Goal: Communication & Community: Connect with others

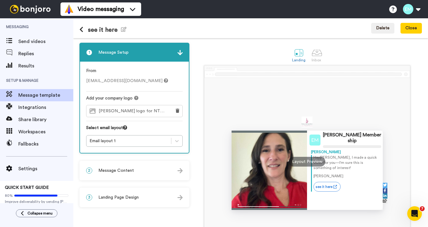
click at [156, 170] on div "2 Message Content" at bounding box center [134, 171] width 109 height 18
click at [143, 173] on div "2 Message Content" at bounding box center [134, 171] width 109 height 18
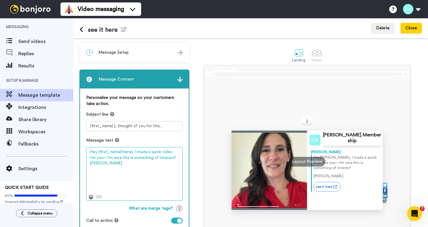
drag, startPoint x: 133, startPoint y: 153, endPoint x: 167, endPoint y: 159, distance: 34.9
click at [167, 159] on textarea "Hey {first_name|there}, I made a quick video for you—I'm sure this is something…" at bounding box center [134, 174] width 97 height 54
paste textarea "Take a quick listen—it might spark ideas about what’s possible for you too."
click at [128, 166] on textarea "Hey {first_name|there}, I made a quick video for you—I'm sure this is something…" at bounding box center [134, 174] width 97 height 54
drag, startPoint x: 133, startPoint y: 152, endPoint x: 165, endPoint y: 159, distance: 32.7
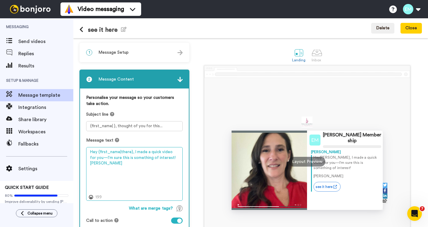
click at [165, 159] on textarea "Hey {first_name|there}, I made a quick video for you—I'm sure this is something…" at bounding box center [134, 174] width 97 height 54
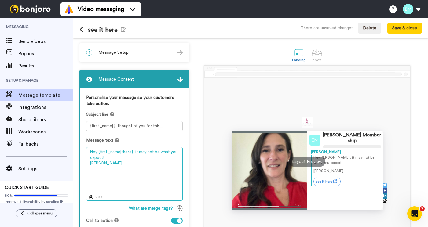
click at [133, 153] on textarea "Hey {first_name|there}, it may not be what you expect! Danielle" at bounding box center [134, 174] width 97 height 54
click at [153, 160] on textarea "Hey {first_name|there}, it may not be what you expect! Danielle" at bounding box center [134, 174] width 97 height 54
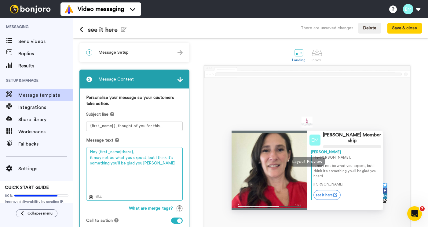
click at [91, 159] on textarea "Hey {first_name|there}, it may not be what you expect, but I think it's somethi…" at bounding box center [134, 174] width 97 height 54
click at [161, 166] on textarea "Hey {first_name|there}, It may not be what you expect, but I think it's somethi…" at bounding box center [134, 174] width 97 height 54
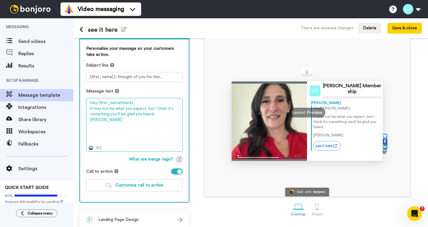
scroll to position [51, 0]
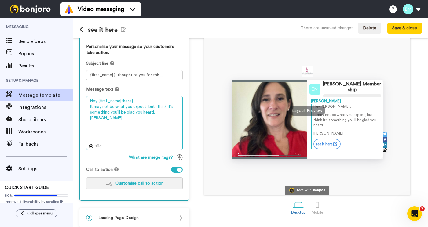
type textarea "Hey {first_name|there}, It may not be what you expect, but I think it's somethi…"
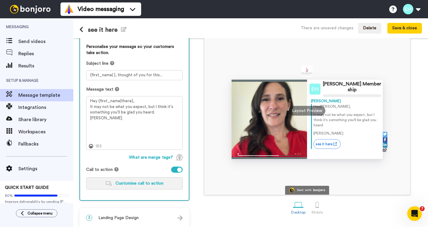
click at [146, 185] on span "Customise call to action" at bounding box center [139, 183] width 48 height 4
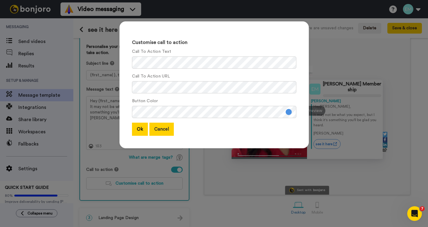
click at [162, 134] on button "Cancel" at bounding box center [161, 129] width 24 height 13
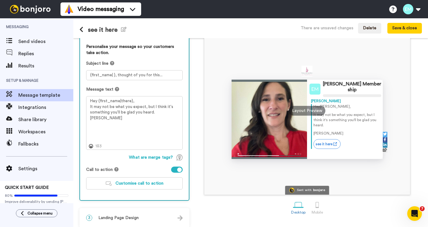
click at [176, 171] on div at bounding box center [177, 170] width 12 height 6
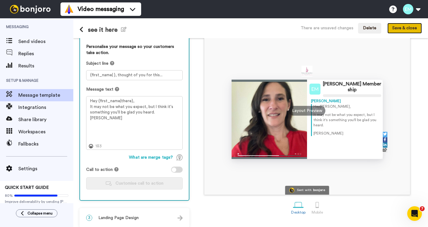
click at [404, 31] on button "Save & close" at bounding box center [404, 28] width 35 height 11
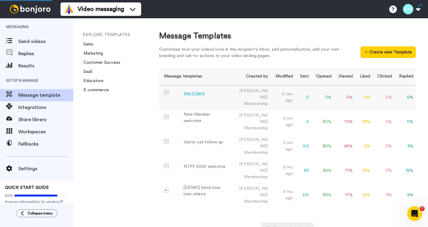
click at [196, 95] on div "see it here" at bounding box center [194, 93] width 21 height 6
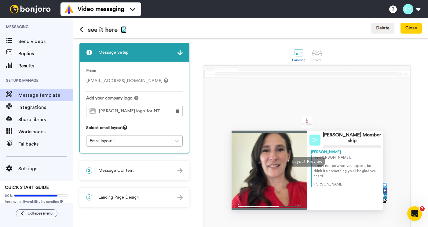
click at [122, 30] on icon "button" at bounding box center [123, 29] width 5 height 5
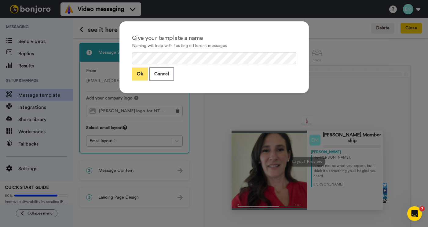
click at [136, 75] on button "Ok" at bounding box center [140, 74] width 16 height 13
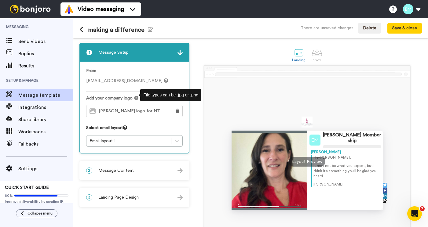
click at [133, 170] on div "2 Message Content" at bounding box center [134, 171] width 109 height 18
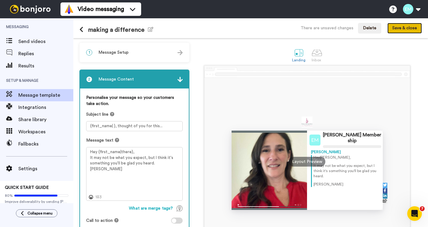
click at [405, 27] on button "Save & close" at bounding box center [404, 28] width 35 height 11
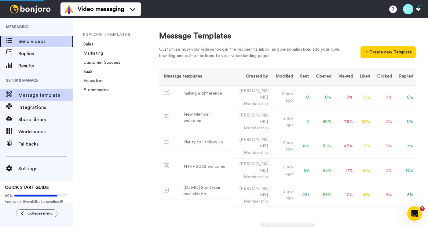
click at [31, 42] on span "Send videos" at bounding box center [45, 41] width 55 height 7
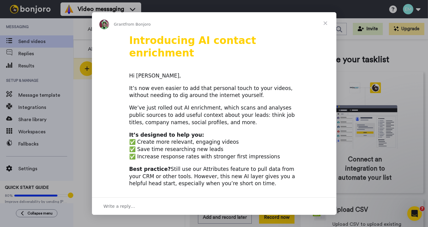
click at [327, 23] on span "Close" at bounding box center [325, 23] width 22 height 22
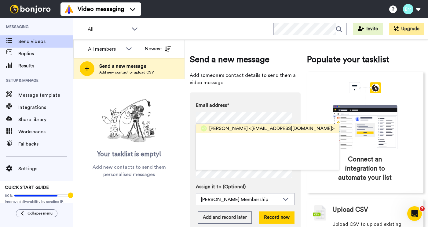
click at [233, 126] on span "Annie Gager" at bounding box center [228, 128] width 38 height 7
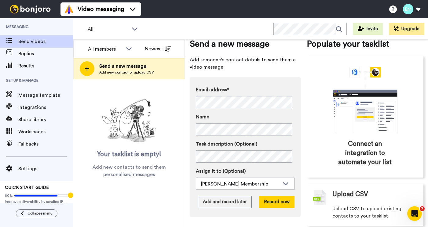
scroll to position [25, 0]
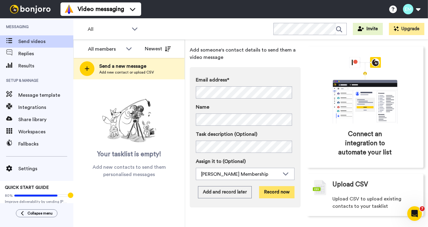
click at [269, 193] on button "Record now" at bounding box center [276, 192] width 35 height 12
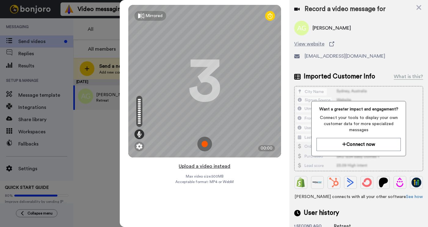
click at [220, 167] on button "Upload a video instead" at bounding box center [204, 167] width 55 height 8
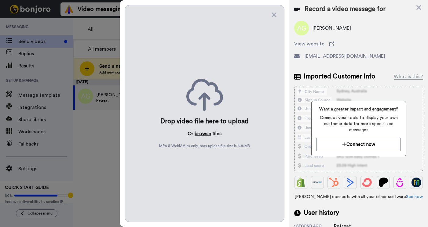
click at [206, 135] on button "browse" at bounding box center [203, 133] width 16 height 7
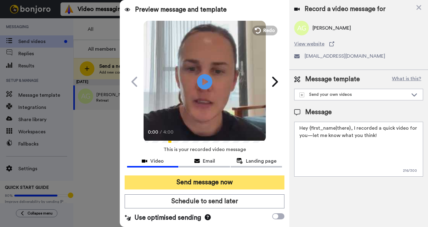
click at [238, 184] on button "Send message now" at bounding box center [205, 183] width 160 height 14
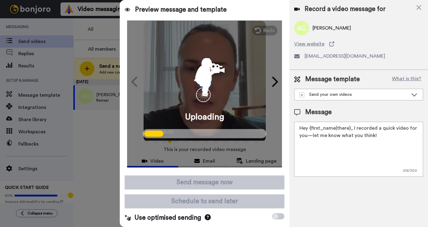
click at [206, 107] on div "Uploading" at bounding box center [204, 93] width 155 height 147
click at [265, 31] on div "Uploading" at bounding box center [204, 93] width 155 height 147
click at [236, 83] on div "Uploading" at bounding box center [204, 93] width 155 height 147
click at [263, 29] on div "Uploading" at bounding box center [204, 93] width 155 height 147
click at [420, 10] on icon at bounding box center [419, 8] width 6 height 8
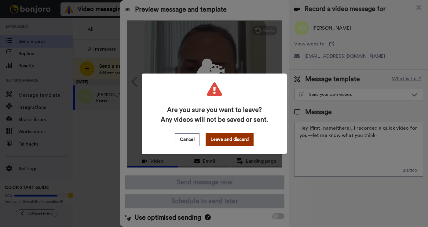
click at [222, 143] on button "Leave and discard" at bounding box center [230, 140] width 48 height 13
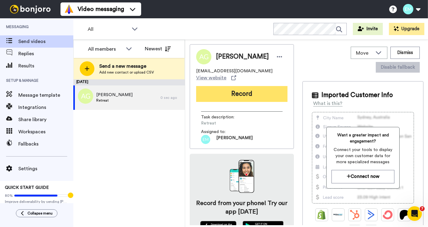
click at [223, 93] on button "Record" at bounding box center [241, 94] width 91 height 16
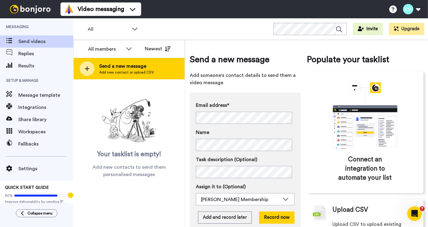
click at [131, 71] on span "Add new contact or upload CSV" at bounding box center [126, 72] width 55 height 5
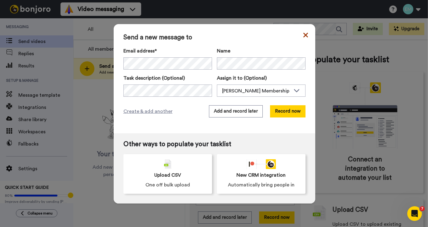
click at [304, 34] on icon at bounding box center [305, 35] width 5 height 5
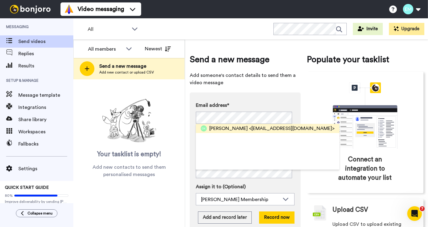
click at [229, 128] on span "Darlene Klingler" at bounding box center [228, 128] width 38 height 7
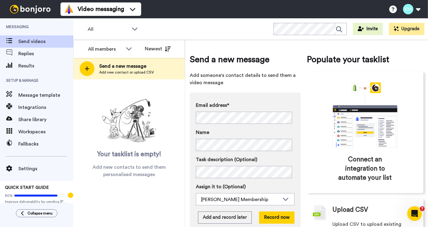
scroll to position [25, 0]
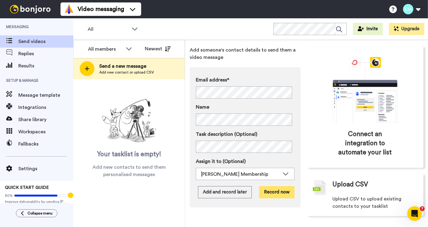
click at [274, 192] on button "Record now" at bounding box center [276, 192] width 35 height 12
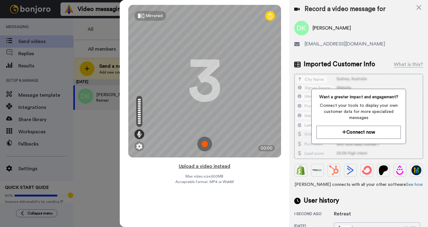
click at [210, 167] on button "Upload a video instead" at bounding box center [204, 167] width 55 height 8
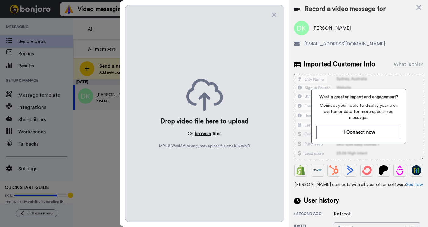
click at [204, 135] on button "browse" at bounding box center [203, 133] width 16 height 7
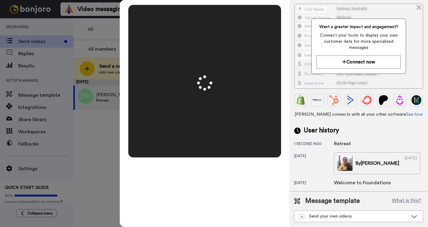
scroll to position [87, 0]
click at [361, 214] on div "Send your own videos" at bounding box center [353, 217] width 109 height 6
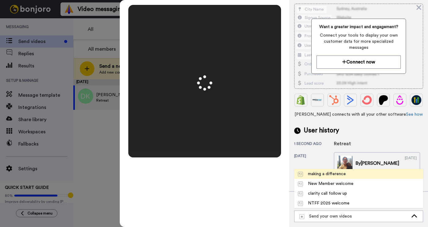
click at [341, 175] on div "making a difference" at bounding box center [322, 174] width 48 height 6
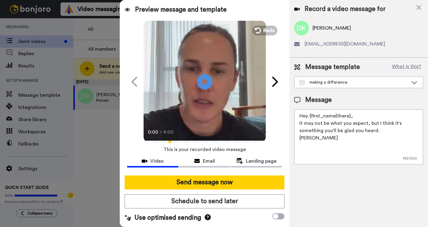
scroll to position [0, 0]
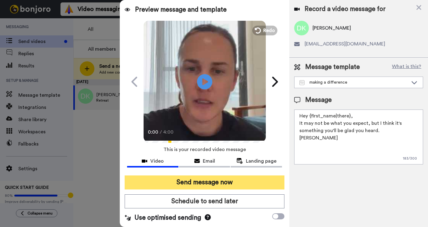
click at [227, 183] on button "Send message now" at bounding box center [205, 183] width 160 height 14
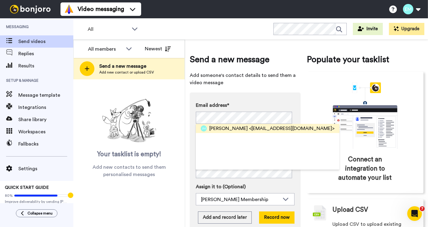
click at [240, 126] on span "[PERSON_NAME]" at bounding box center [228, 128] width 38 height 7
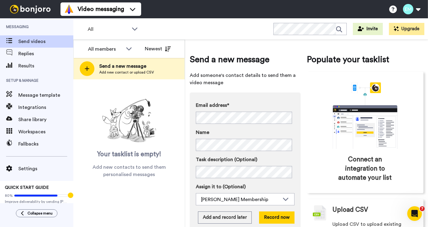
scroll to position [25, 0]
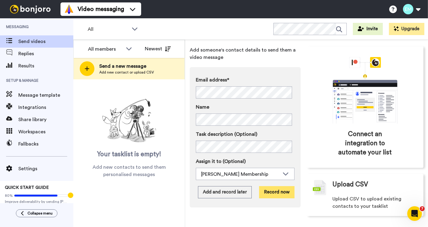
click at [276, 194] on button "Record now" at bounding box center [276, 192] width 35 height 12
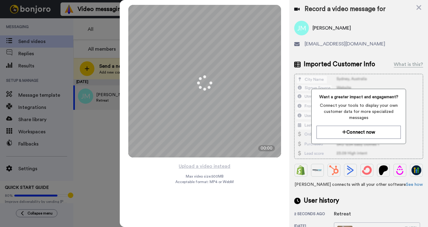
scroll to position [87, 0]
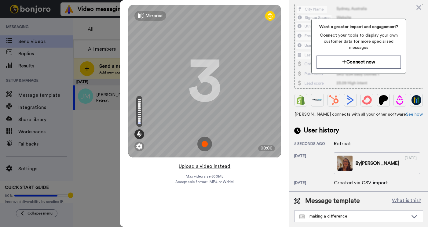
click at [210, 166] on button "Upload a video instead" at bounding box center [204, 167] width 55 height 8
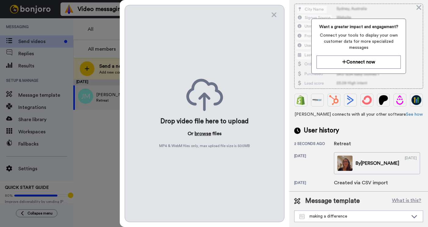
click at [202, 132] on button "browse" at bounding box center [203, 133] width 16 height 7
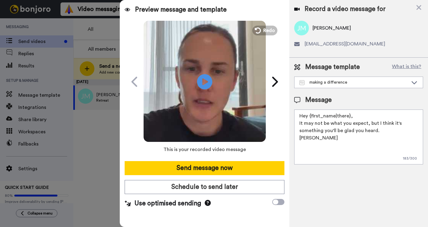
scroll to position [0, 0]
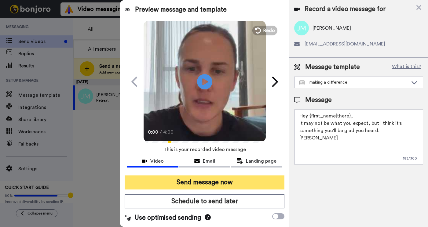
click at [238, 183] on button "Send message now" at bounding box center [205, 183] width 160 height 14
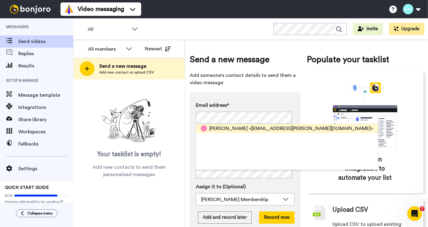
click at [237, 130] on span "[PERSON_NAME]" at bounding box center [228, 128] width 38 height 7
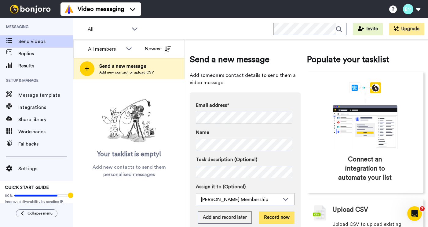
click at [269, 218] on button "Record now" at bounding box center [276, 218] width 35 height 12
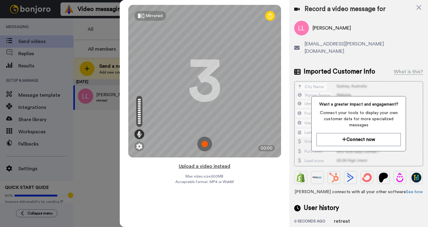
click at [204, 167] on button "Upload a video instead" at bounding box center [204, 167] width 55 height 8
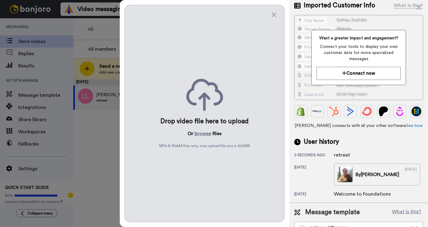
scroll to position [87, 0]
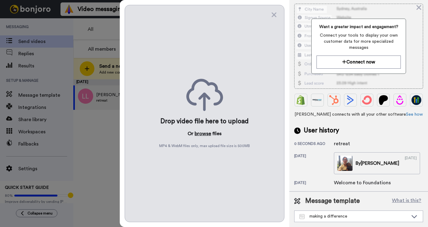
click at [203, 135] on button "browse" at bounding box center [203, 133] width 16 height 7
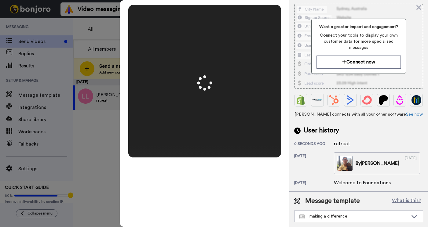
scroll to position [0, 0]
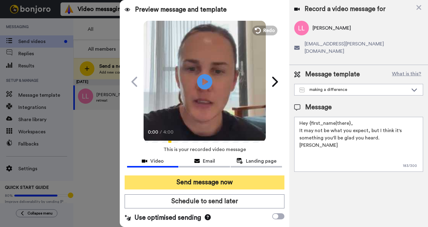
click at [214, 183] on button "Send message now" at bounding box center [205, 183] width 160 height 14
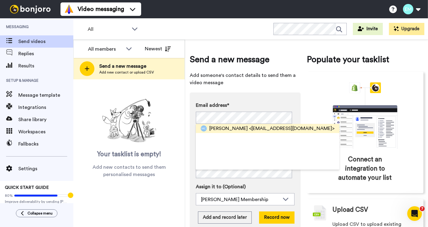
click at [227, 127] on span "Megan Campana" at bounding box center [228, 128] width 38 height 7
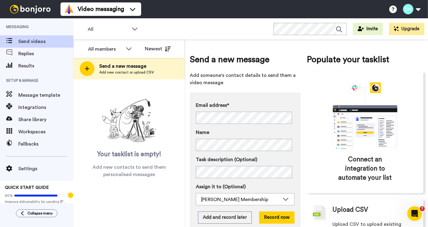
scroll to position [25, 0]
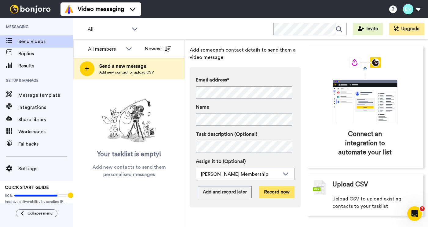
click at [281, 192] on button "Record now" at bounding box center [276, 192] width 35 height 12
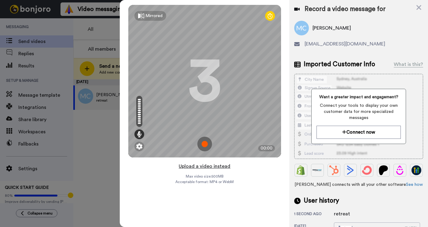
click at [213, 167] on button "Upload a video instead" at bounding box center [204, 167] width 55 height 8
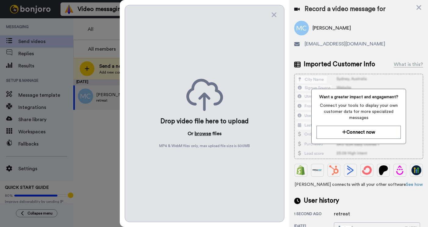
click at [200, 134] on button "browse" at bounding box center [203, 133] width 16 height 7
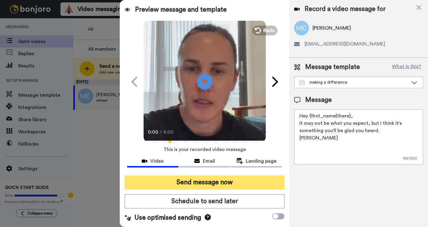
click at [236, 181] on button "Send message now" at bounding box center [205, 183] width 160 height 14
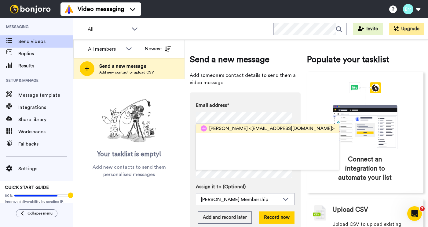
click at [229, 130] on span "[PERSON_NAME]" at bounding box center [228, 128] width 38 height 7
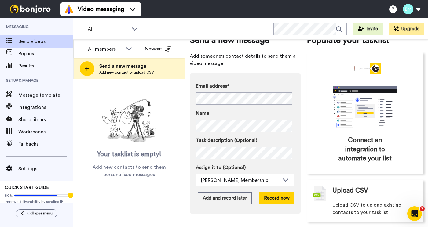
scroll to position [25, 0]
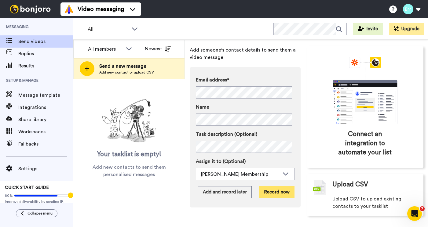
click at [280, 192] on button "Record now" at bounding box center [276, 192] width 35 height 12
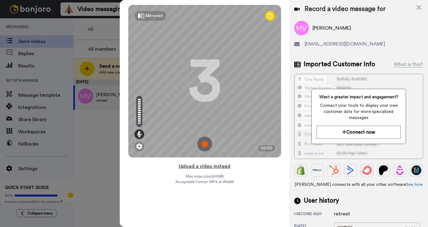
click at [212, 168] on button "Upload a video instead" at bounding box center [204, 167] width 55 height 8
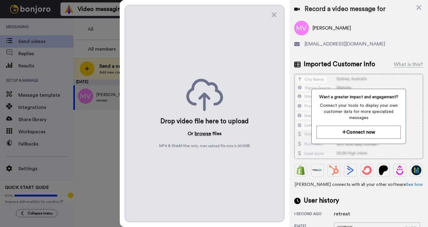
click at [204, 134] on button "browse" at bounding box center [203, 133] width 16 height 7
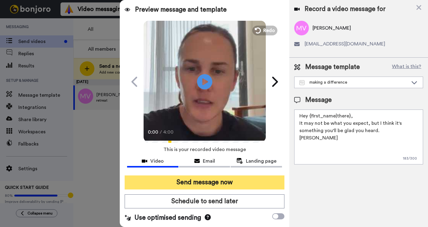
click at [242, 184] on button "Send message now" at bounding box center [205, 183] width 160 height 14
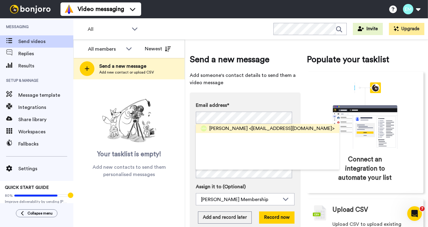
click at [236, 130] on span "[PERSON_NAME]" at bounding box center [228, 128] width 38 height 7
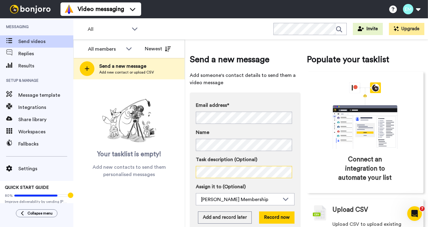
scroll to position [25, 0]
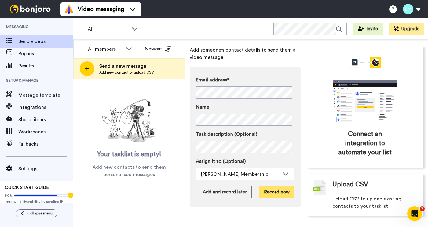
click at [286, 197] on button "Record now" at bounding box center [276, 192] width 35 height 12
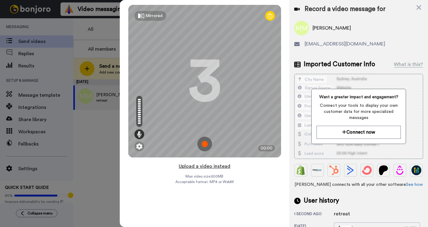
click at [205, 168] on button "Upload a video instead" at bounding box center [204, 167] width 55 height 8
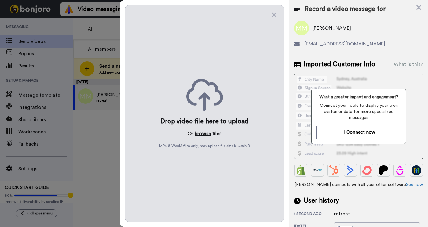
click at [198, 134] on button "browse" at bounding box center [203, 133] width 16 height 7
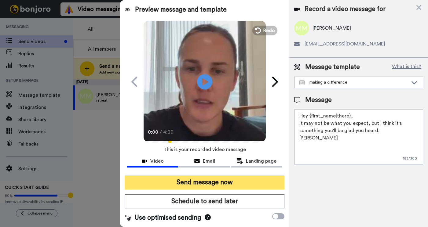
click at [235, 183] on button "Send message now" at bounding box center [205, 183] width 160 height 14
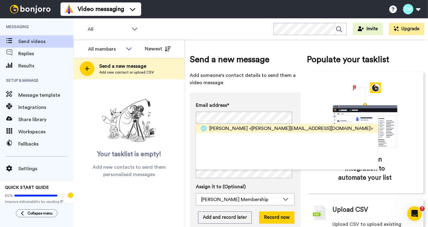
click at [235, 127] on span "Annie Tsang" at bounding box center [228, 128] width 38 height 7
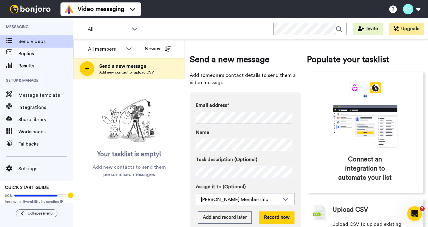
scroll to position [25, 0]
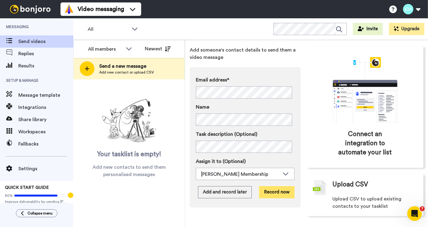
click at [279, 195] on button "Record now" at bounding box center [276, 192] width 35 height 12
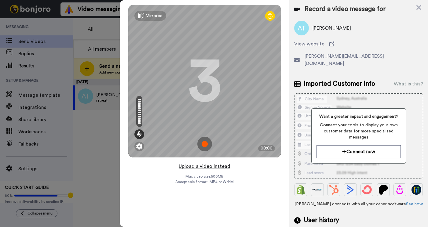
click at [212, 167] on button "Upload a video instead" at bounding box center [204, 167] width 55 height 8
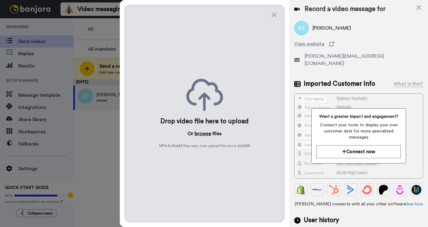
click at [205, 136] on button "browse" at bounding box center [203, 133] width 16 height 7
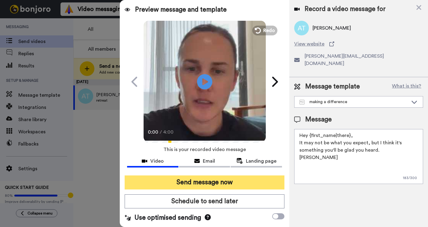
click at [231, 181] on button "Send message now" at bounding box center [205, 183] width 160 height 14
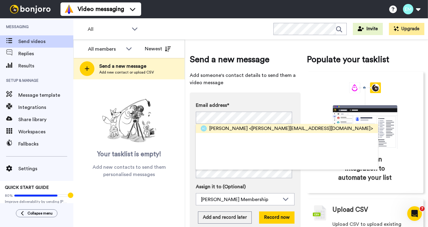
click at [226, 128] on span "[PERSON_NAME]" at bounding box center [228, 128] width 38 height 7
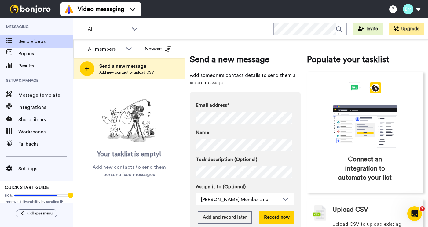
scroll to position [25, 0]
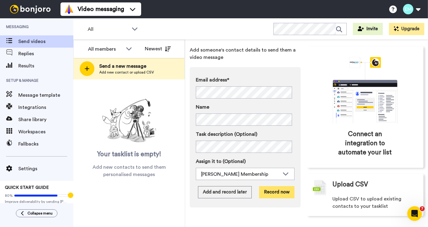
click at [282, 194] on button "Record now" at bounding box center [276, 192] width 35 height 12
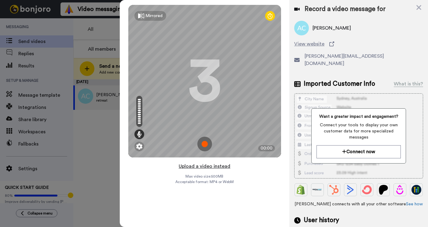
click at [209, 168] on button "Upload a video instead" at bounding box center [204, 167] width 55 height 8
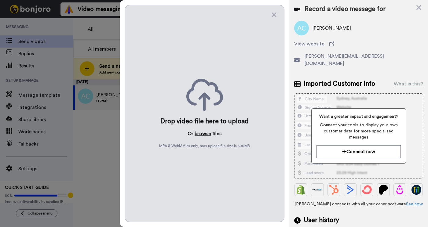
click at [204, 136] on button "browse" at bounding box center [203, 133] width 16 height 7
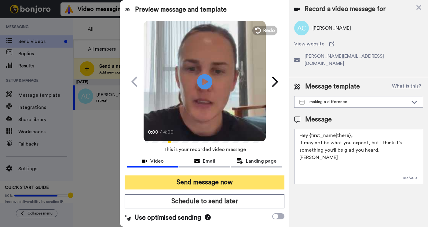
click at [243, 180] on button "Send message now" at bounding box center [205, 183] width 160 height 14
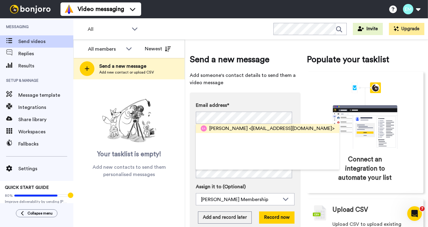
click at [224, 127] on span "Elahe Askari" at bounding box center [228, 128] width 38 height 7
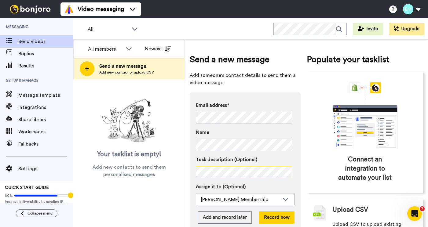
scroll to position [25, 0]
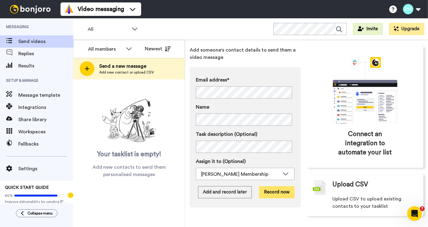
click at [277, 197] on button "Record now" at bounding box center [276, 192] width 35 height 12
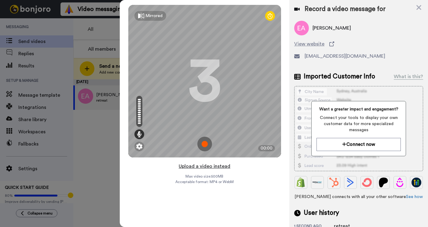
click at [199, 167] on button "Upload a video instead" at bounding box center [204, 167] width 55 height 8
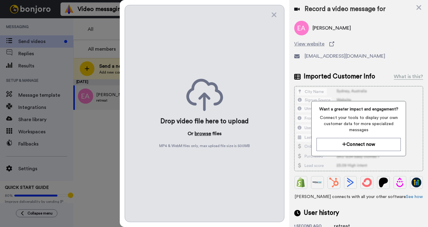
click at [204, 137] on button "browse" at bounding box center [203, 133] width 16 height 7
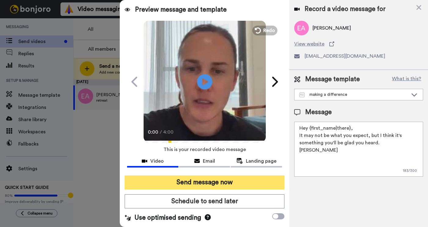
click at [235, 186] on button "Send message now" at bounding box center [205, 183] width 160 height 14
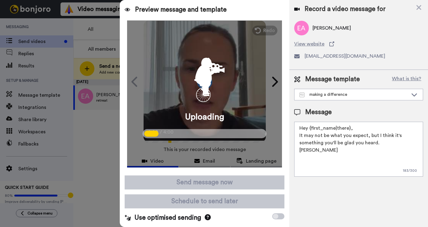
drag, startPoint x: 321, startPoint y: 152, endPoint x: 294, endPoint y: 123, distance: 40.2
click at [294, 123] on div "Message template What is this? making a difference making a difference New Memb…" at bounding box center [358, 126] width 139 height 112
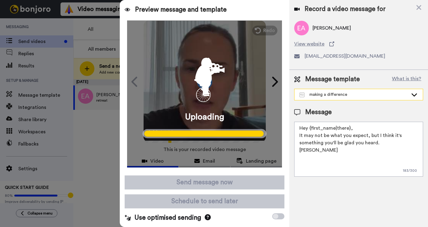
click at [415, 96] on icon at bounding box center [414, 94] width 5 height 3
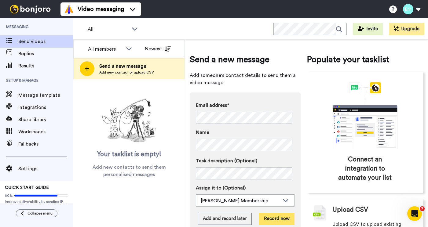
click at [284, 225] on button "Record now" at bounding box center [276, 219] width 35 height 12
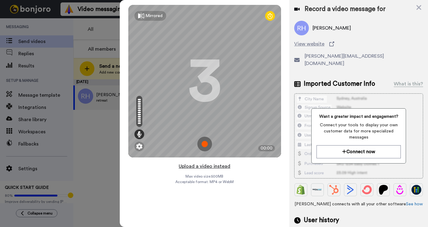
click at [221, 166] on button "Upload a video instead" at bounding box center [204, 167] width 55 height 8
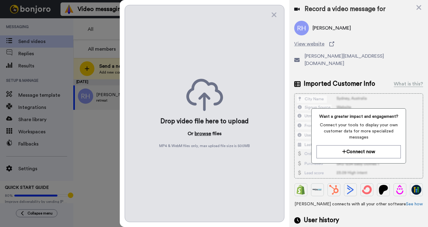
click at [199, 134] on button "browse" at bounding box center [203, 133] width 16 height 7
click at [419, 10] on icon at bounding box center [419, 8] width 6 height 8
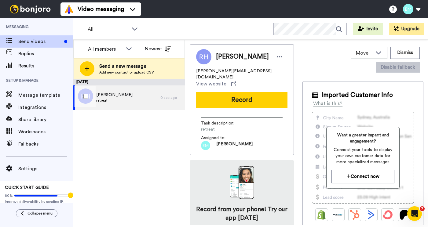
click at [142, 98] on div "[PERSON_NAME] retreat" at bounding box center [116, 98] width 87 height 24
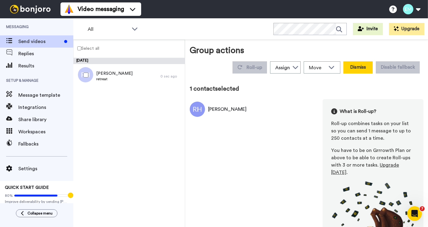
click at [354, 70] on button "Dismiss" at bounding box center [357, 67] width 29 height 12
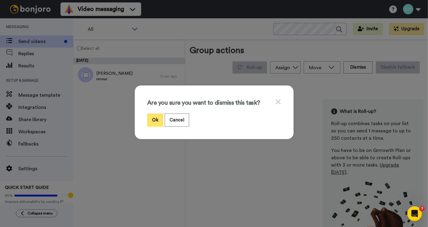
click at [150, 122] on button "Ok" at bounding box center [155, 120] width 16 height 13
